Goal: Register for event/course

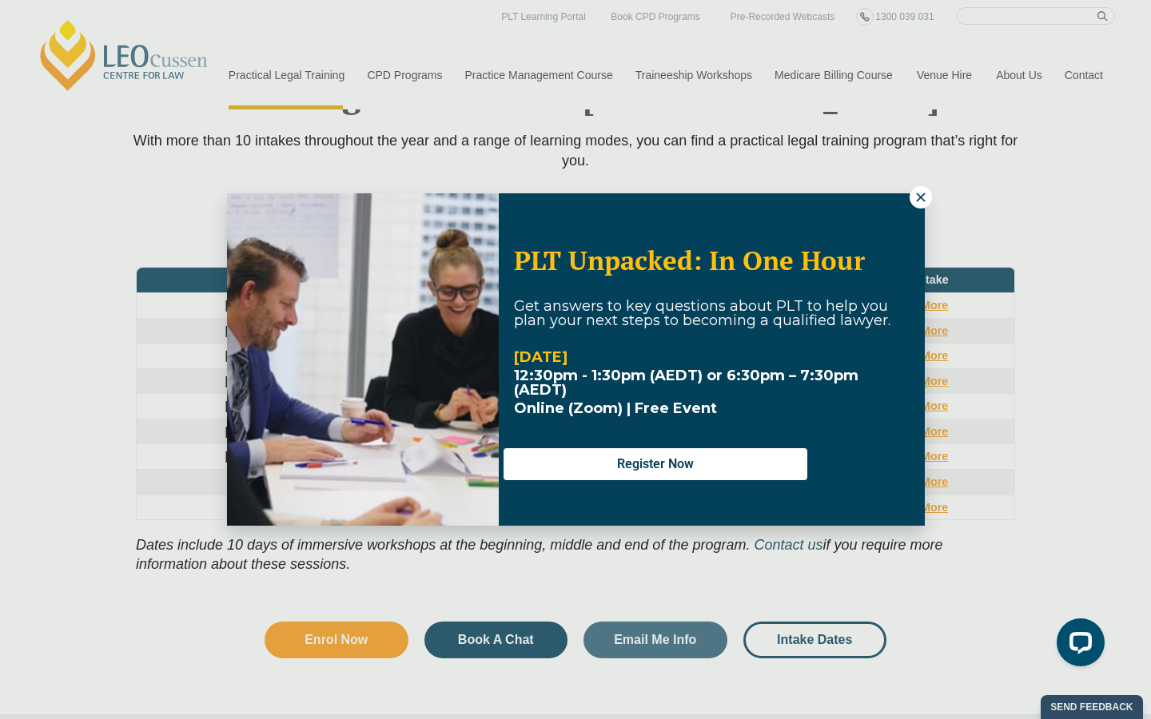
click at [924, 201] on icon at bounding box center [920, 197] width 9 height 9
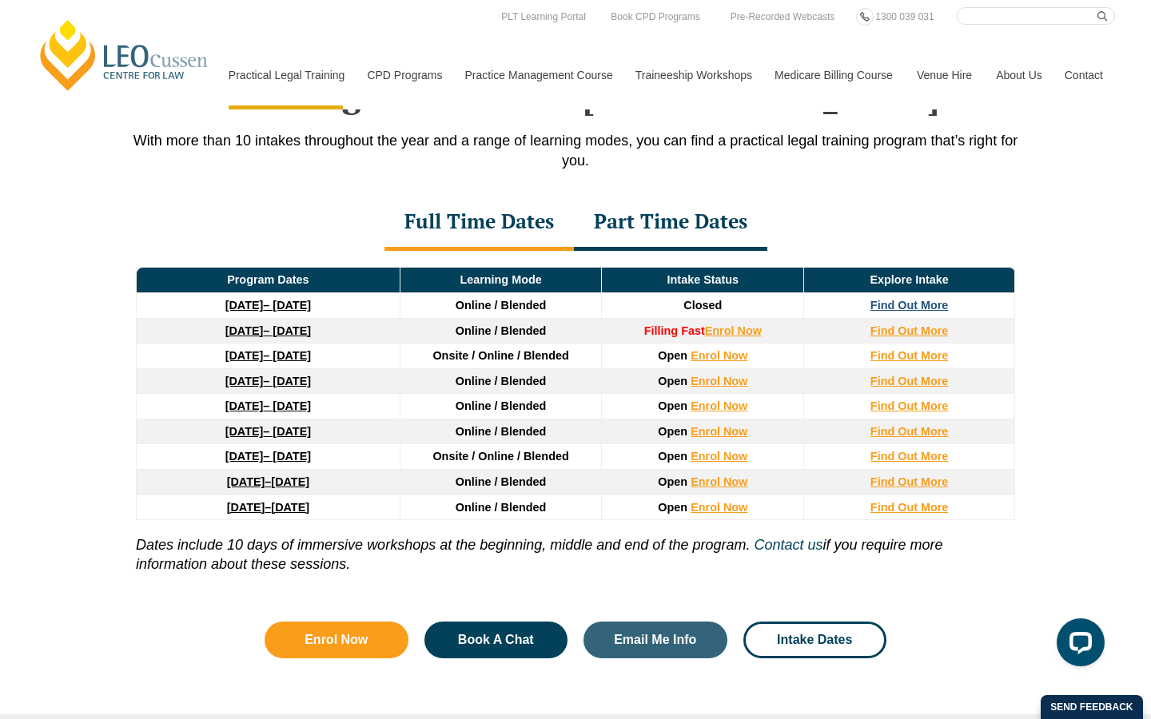
click at [919, 307] on strong "Find Out More" at bounding box center [909, 305] width 78 height 13
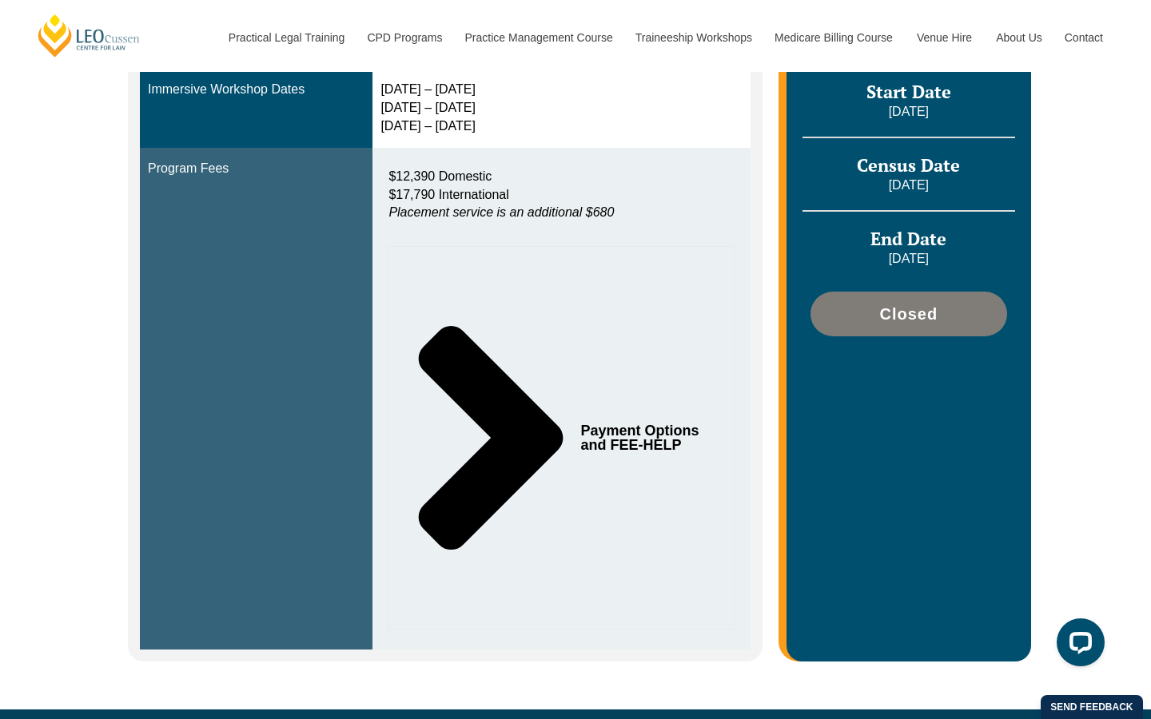
scroll to position [517, 0]
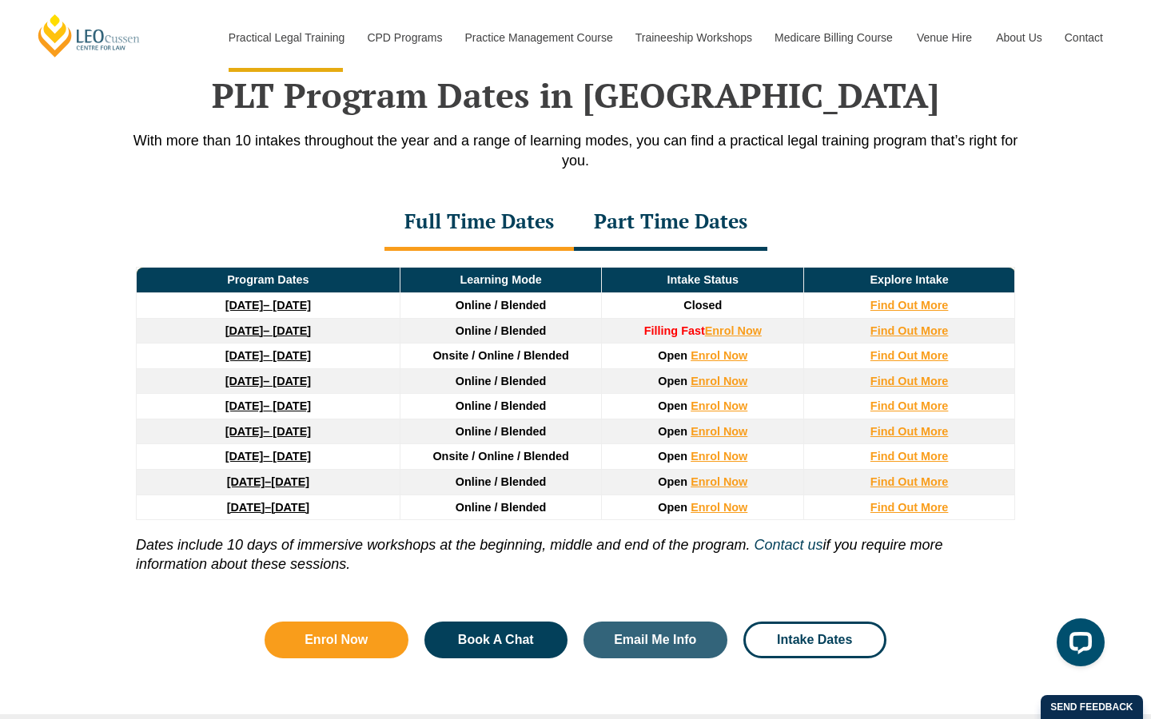
click at [914, 342] on td "Find Out More" at bounding box center [909, 331] width 211 height 26
click at [914, 337] on strong "Find Out More" at bounding box center [909, 331] width 78 height 13
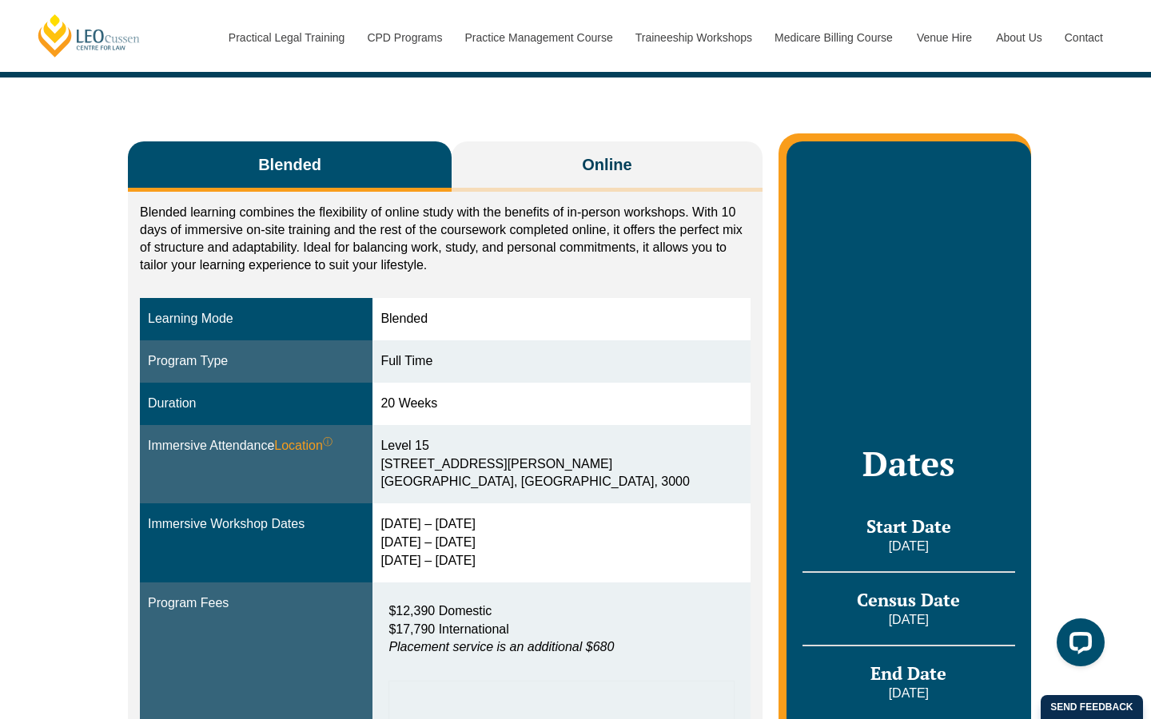
scroll to position [220, 0]
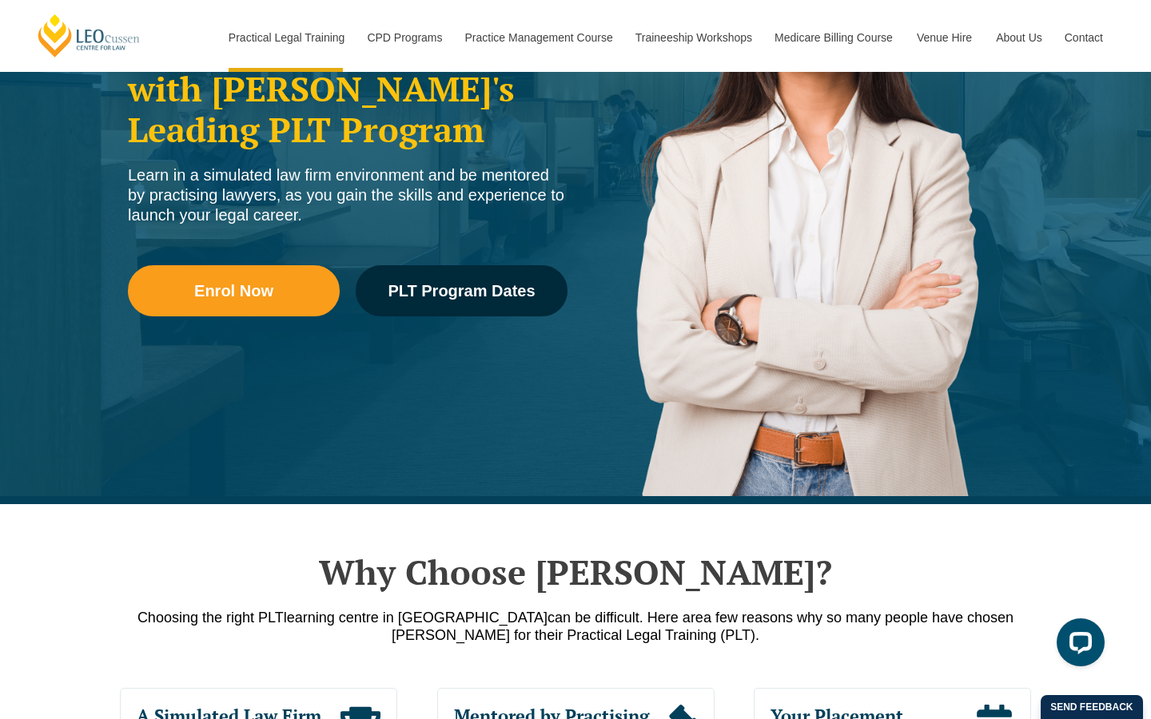
scroll to position [288, 0]
